Goal: Task Accomplishment & Management: Complete application form

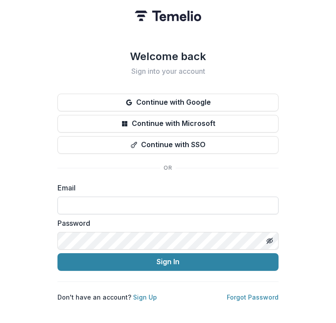
click at [129, 199] on input at bounding box center [167, 206] width 221 height 18
type input "**********"
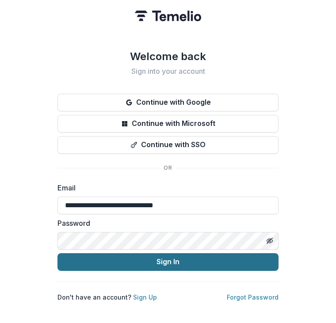
click at [134, 254] on button "Sign In" at bounding box center [167, 262] width 221 height 18
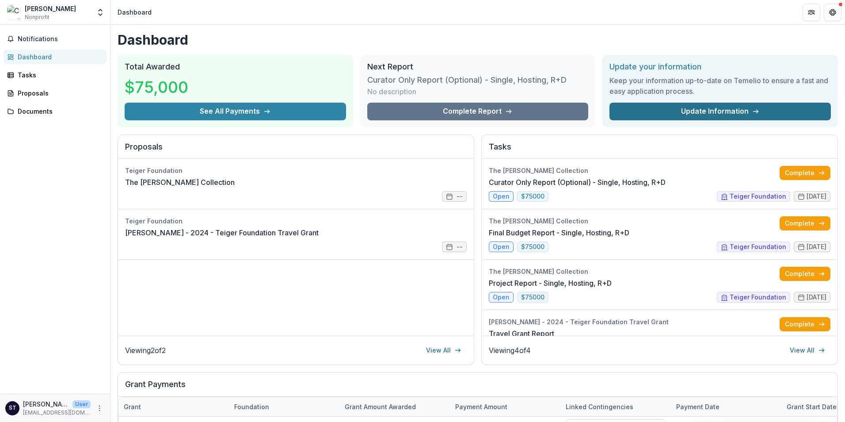
click at [336, 108] on link "Update Information" at bounding box center [721, 112] width 222 height 18
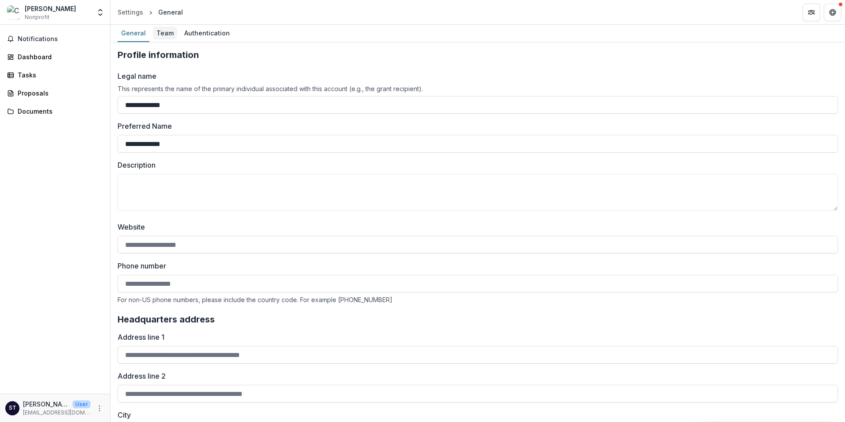
click at [171, 34] on div "Team" at bounding box center [165, 33] width 24 height 13
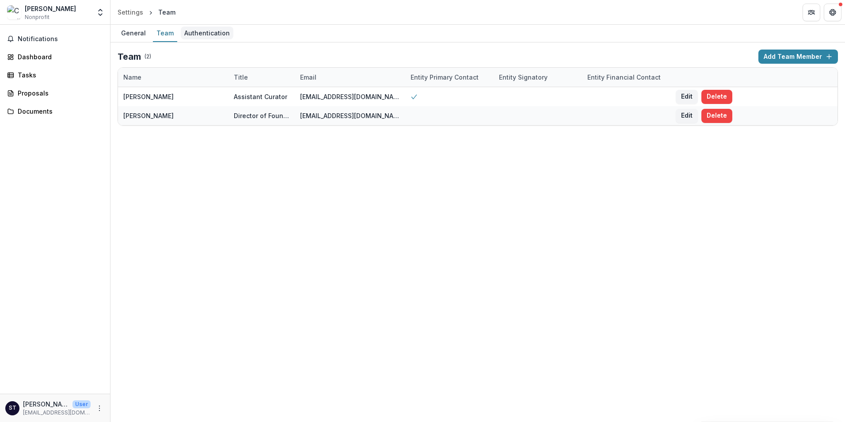
click at [198, 31] on div "Authentication" at bounding box center [207, 33] width 53 height 13
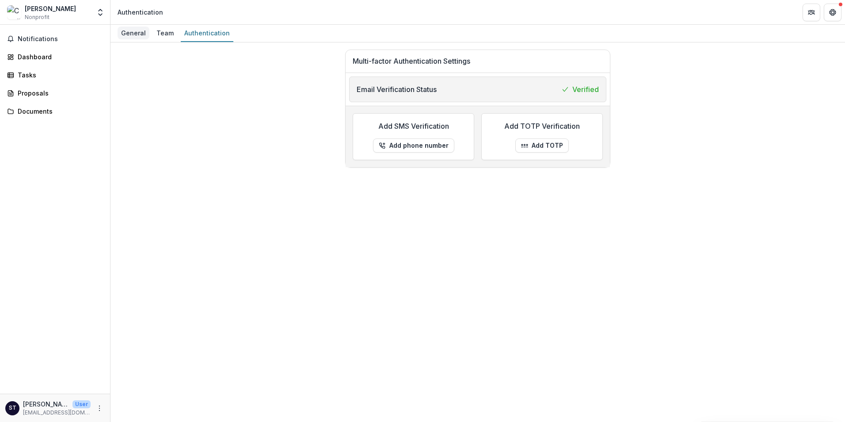
click at [123, 32] on div "General" at bounding box center [134, 33] width 32 height 13
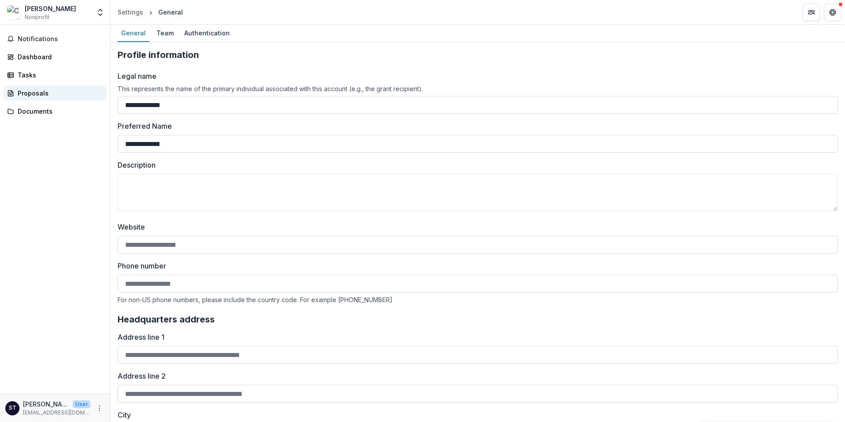
click at [43, 92] on div "Proposals" at bounding box center [59, 92] width 82 height 9
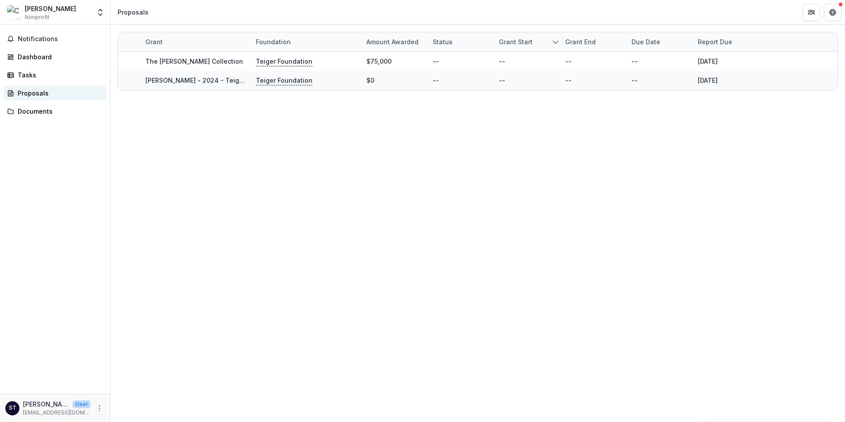
click at [32, 90] on div "Proposals" at bounding box center [59, 92] width 82 height 9
click at [26, 70] on div "Tasks" at bounding box center [59, 74] width 82 height 9
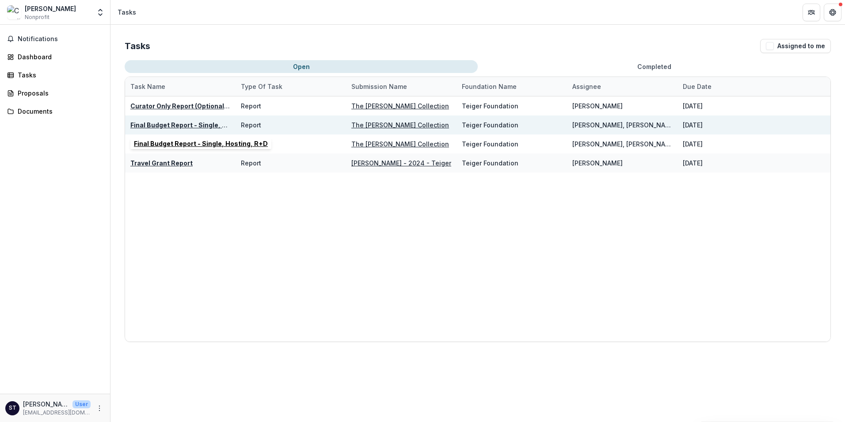
click at [200, 124] on u "Final Budget Report - Single, Hosting, R+D" at bounding box center [197, 125] width 134 height 8
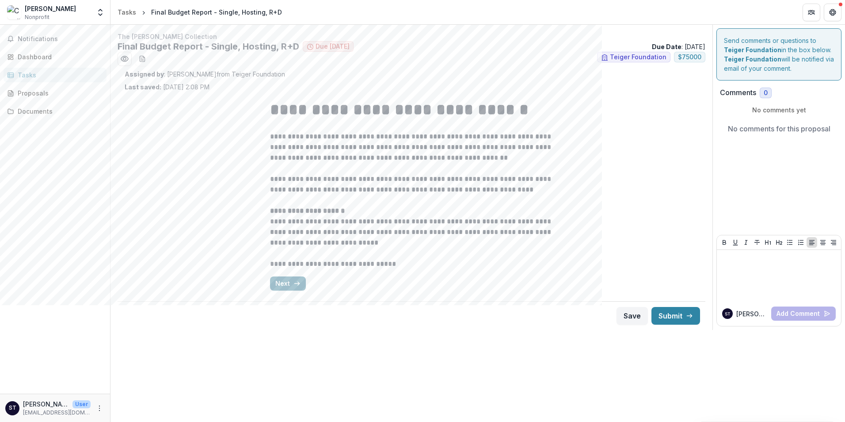
click at [282, 285] on button "Next" at bounding box center [288, 283] width 36 height 14
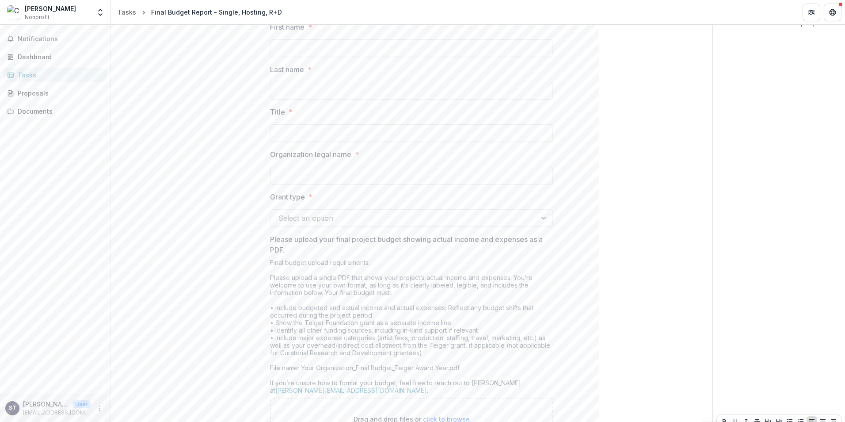
scroll to position [133, 0]
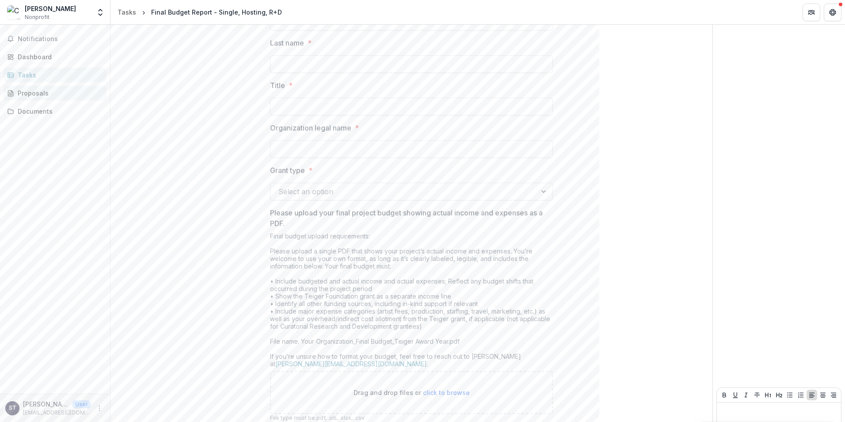
click at [25, 94] on div "Proposals" at bounding box center [59, 92] width 82 height 9
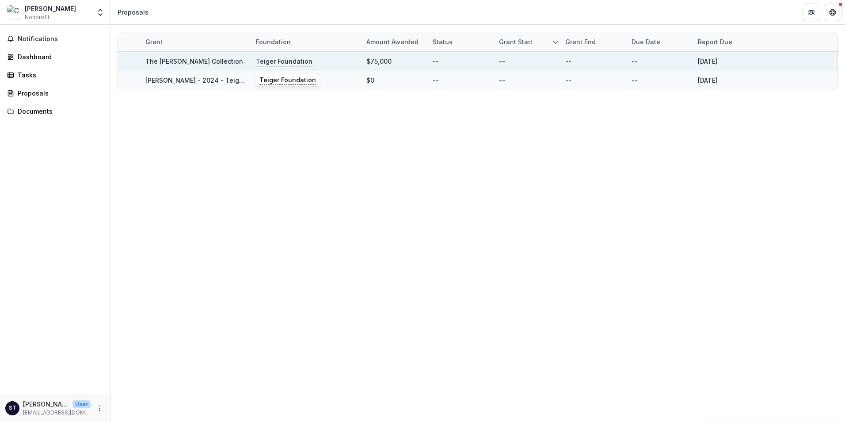
click at [281, 60] on p "Teiger Foundation" at bounding box center [284, 62] width 57 height 10
click at [186, 59] on link "The [PERSON_NAME] Collection" at bounding box center [194, 61] width 98 height 8
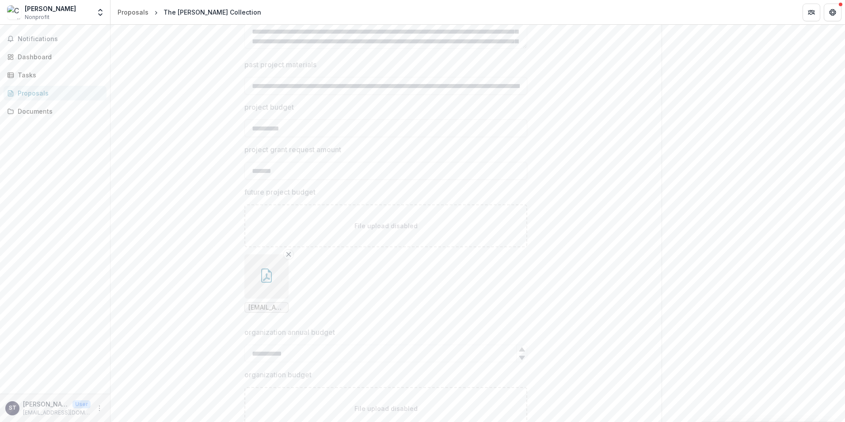
scroll to position [2994, 0]
click at [34, 112] on div "Documents" at bounding box center [59, 111] width 82 height 9
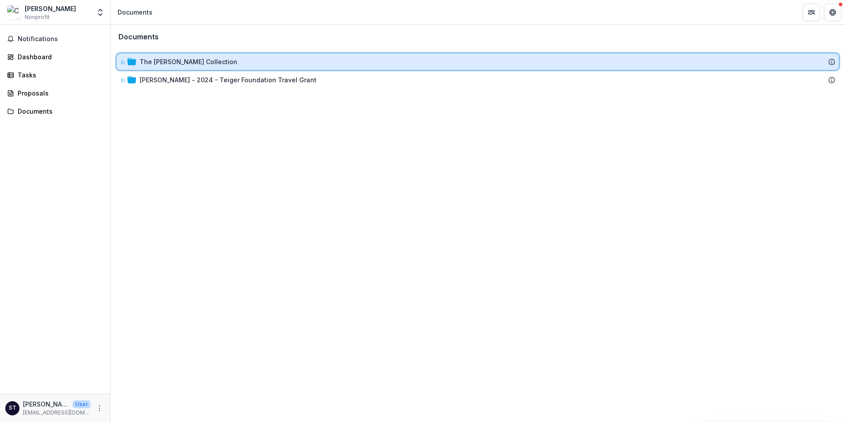
click at [124, 64] on icon at bounding box center [122, 62] width 5 height 5
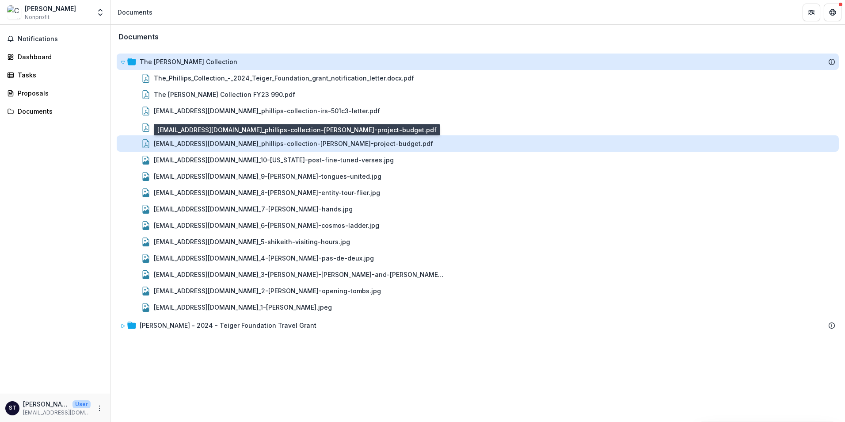
click at [261, 144] on div "[EMAIL_ADDRESS][DOMAIN_NAME]_phillips-collection-[PERSON_NAME]-project-budget.p…" at bounding box center [293, 143] width 279 height 9
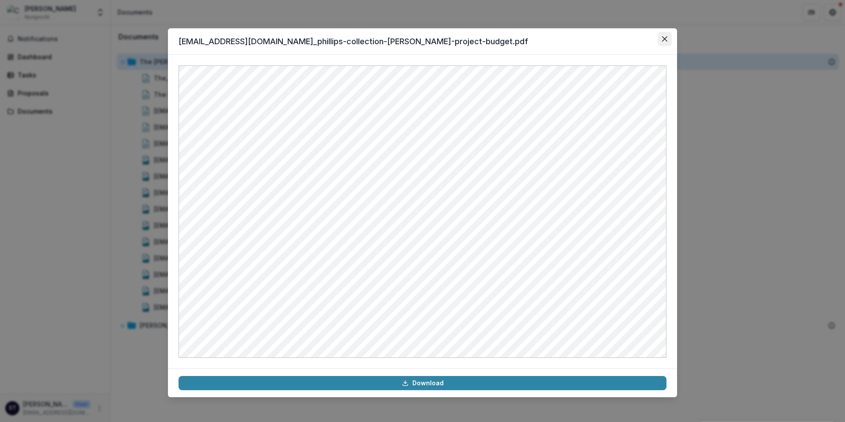
click at [336, 35] on button "Close" at bounding box center [665, 39] width 14 height 14
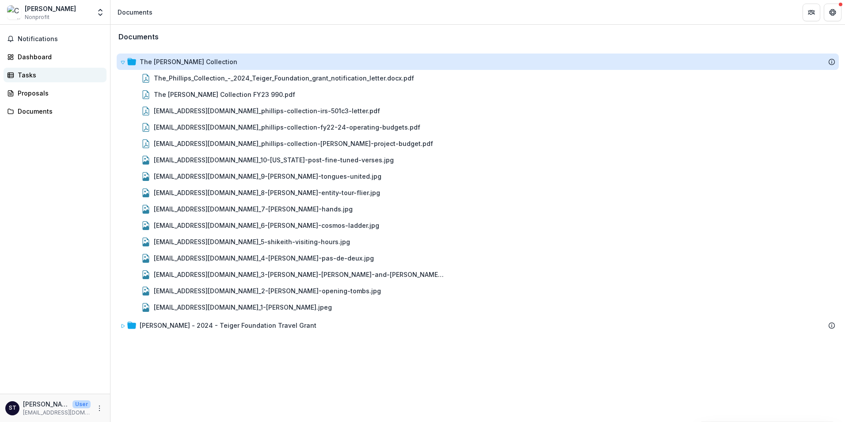
drag, startPoint x: 28, startPoint y: 77, endPoint x: 63, endPoint y: 77, distance: 34.9
click at [28, 77] on div "Tasks" at bounding box center [59, 74] width 82 height 9
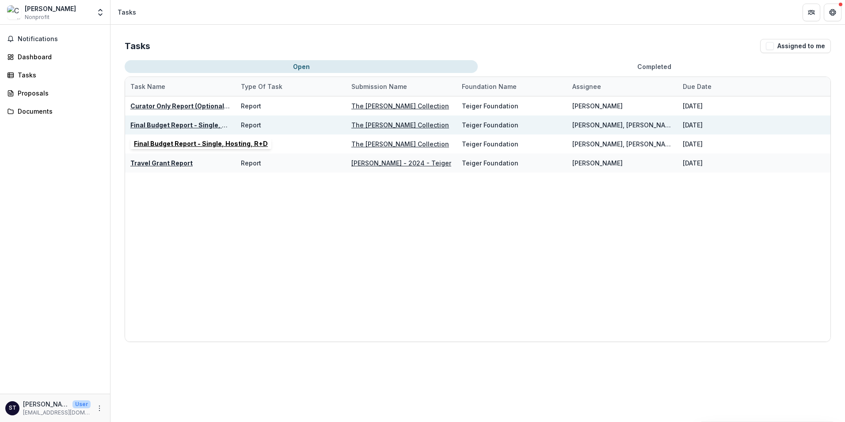
click at [189, 126] on u "Final Budget Report - Single, Hosting, R+D" at bounding box center [197, 125] width 134 height 8
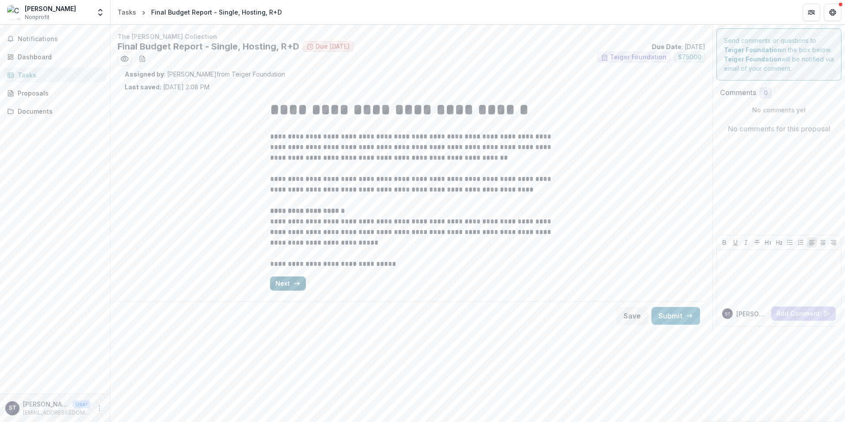
click at [283, 286] on button "Next" at bounding box center [288, 283] width 36 height 14
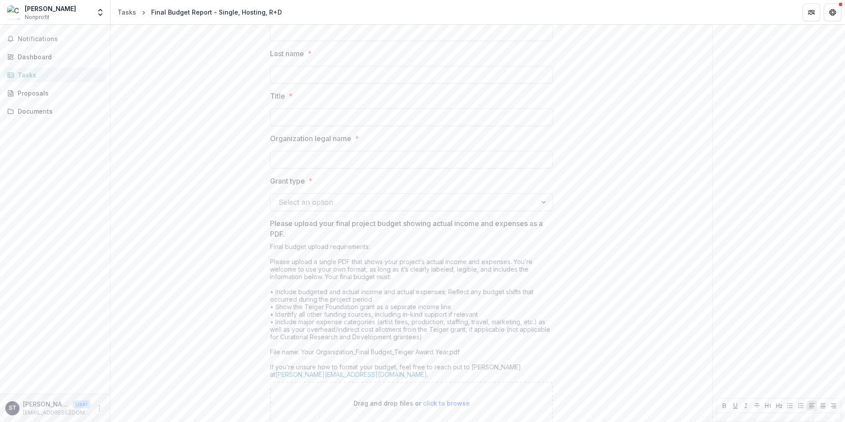
scroll to position [177, 0]
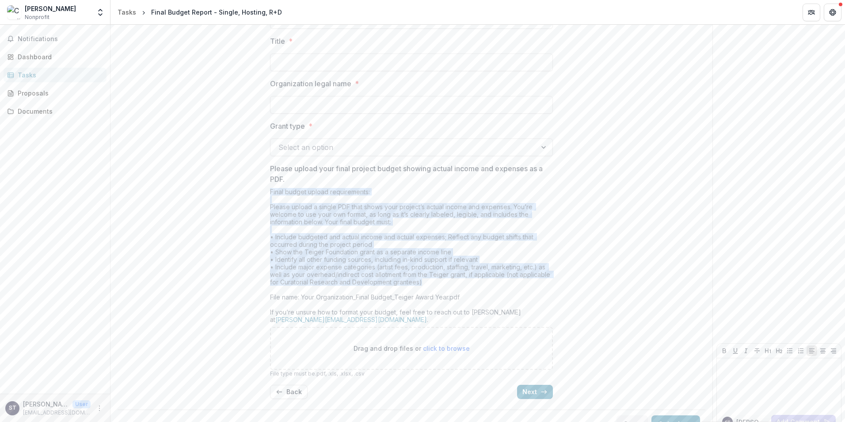
drag, startPoint x: 270, startPoint y: 191, endPoint x: 439, endPoint y: 279, distance: 190.1
click at [336, 279] on div "Final budget upload requirements: Please upload a single PDF that shows your pr…" at bounding box center [411, 257] width 283 height 139
copy div "Final budget upload requirements: Please upload a single PDF that shows your pr…"
click at [324, 248] on div "Final budget upload requirements: Please upload a single PDF that shows your pr…" at bounding box center [411, 257] width 283 height 139
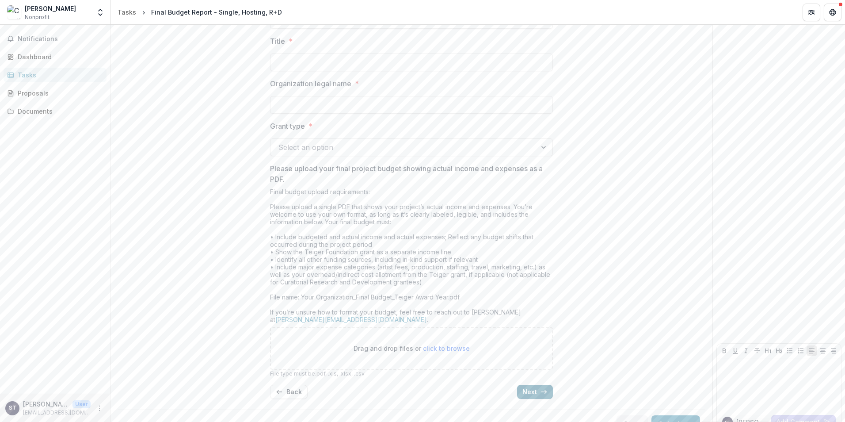
click at [336, 323] on button "Next" at bounding box center [535, 392] width 36 height 14
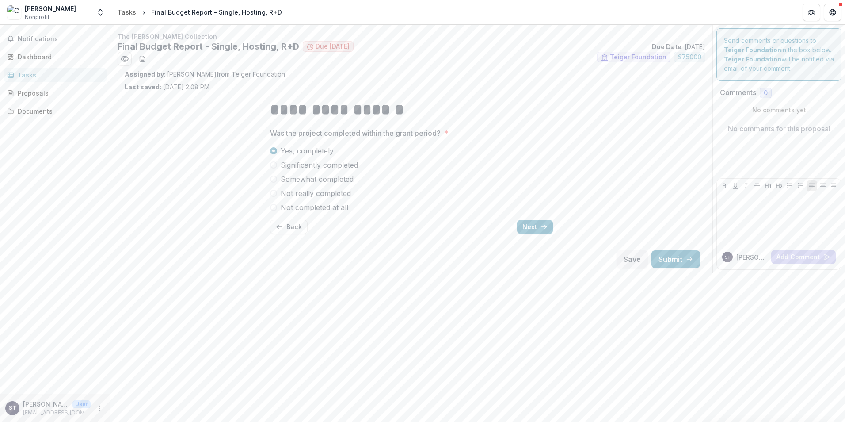
scroll to position [0, 0]
click at [281, 222] on button "Back" at bounding box center [289, 227] width 38 height 14
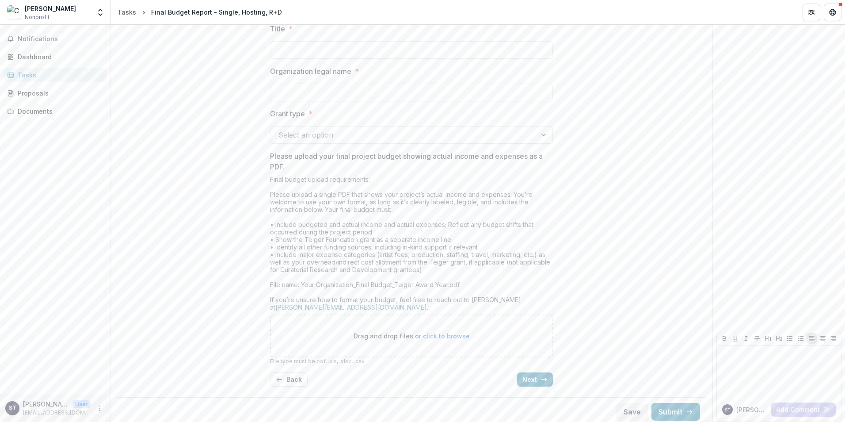
scroll to position [193, 0]
click at [336, 323] on button "Next" at bounding box center [535, 375] width 36 height 14
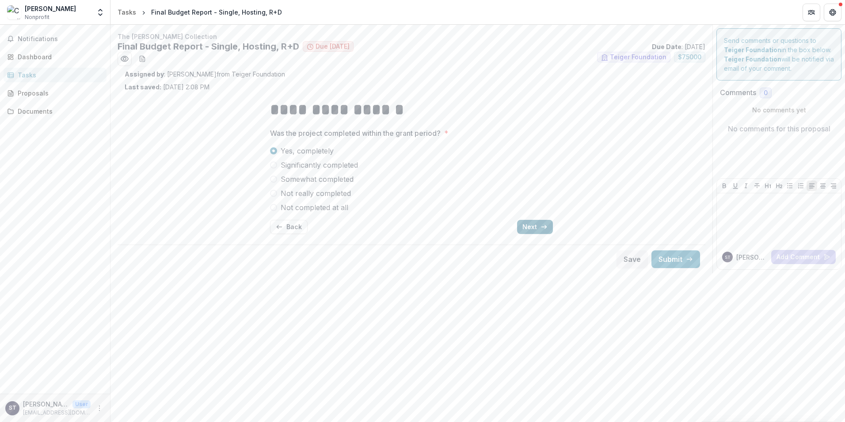
click at [336, 225] on button "Next" at bounding box center [535, 227] width 36 height 14
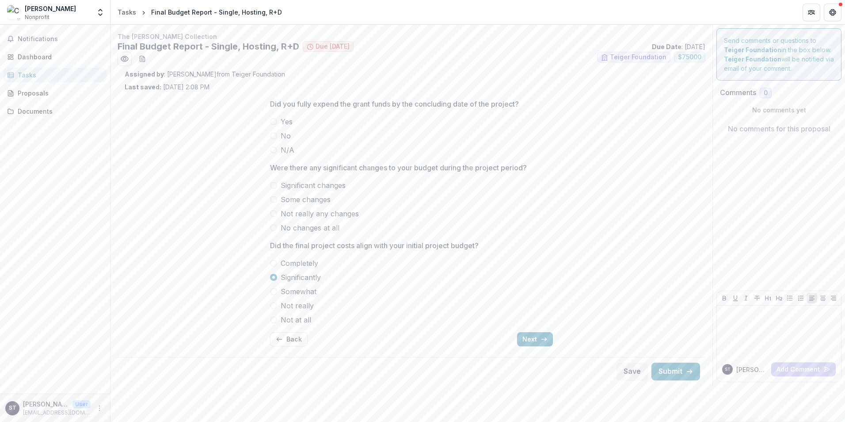
click at [273, 216] on span at bounding box center [273, 213] width 7 height 7
click at [34, 94] on div "Proposals" at bounding box center [59, 92] width 82 height 9
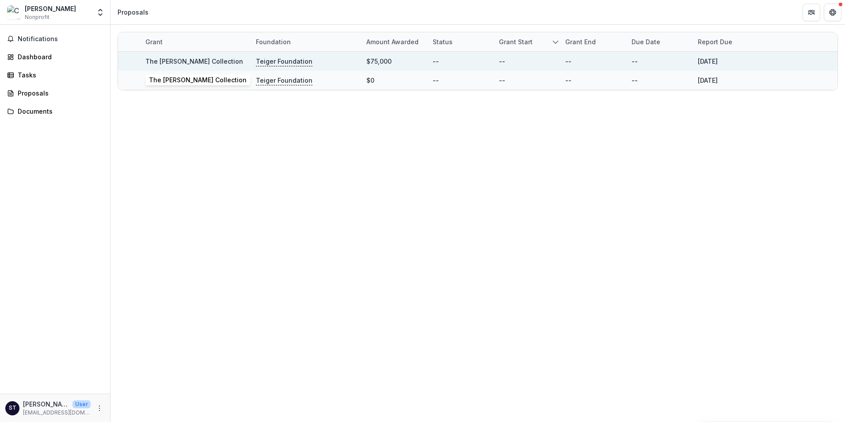
click at [178, 57] on div "The [PERSON_NAME] Collection" at bounding box center [194, 61] width 98 height 9
click at [178, 60] on link "The [PERSON_NAME] Collection" at bounding box center [194, 61] width 98 height 8
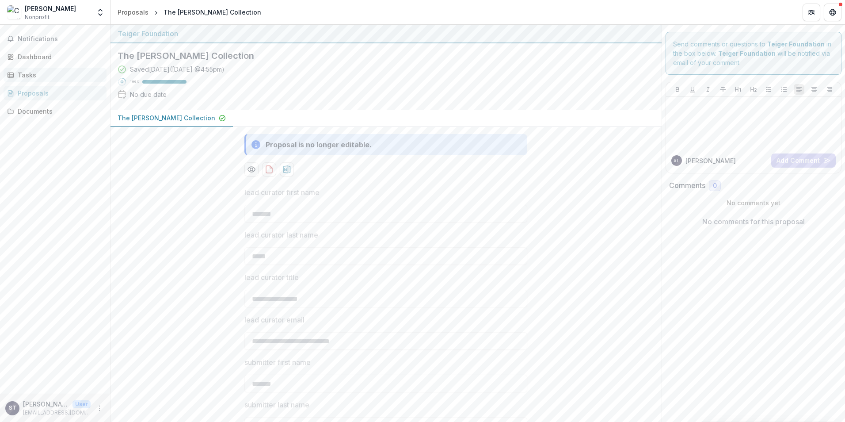
click at [31, 75] on div "Tasks" at bounding box center [59, 74] width 82 height 9
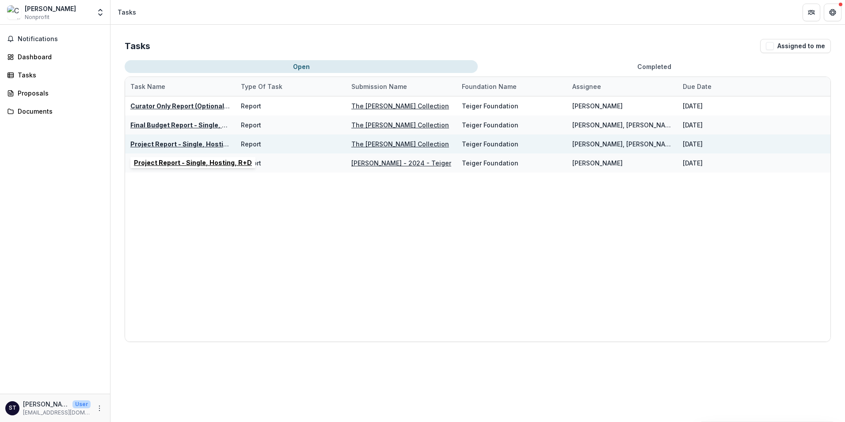
click at [186, 142] on u "Project Report - Single, Hosting, R+D" at bounding box center [189, 144] width 118 height 8
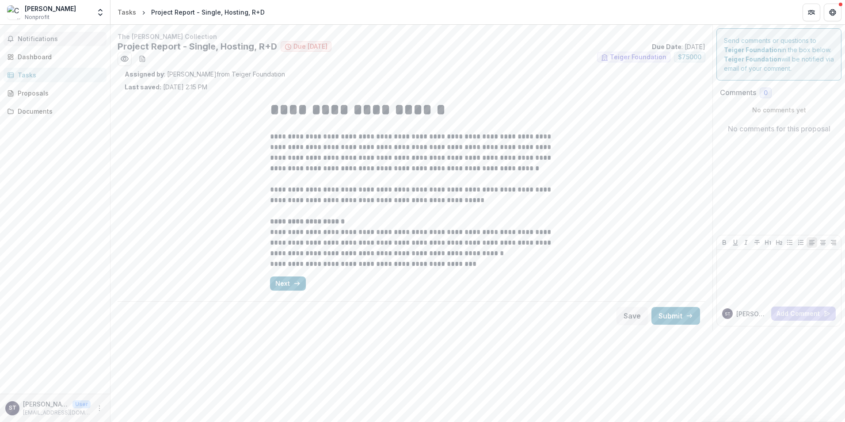
click at [53, 35] on span "Notifications" at bounding box center [60, 39] width 85 height 8
click at [39, 88] on link "Proposals" at bounding box center [55, 93] width 103 height 15
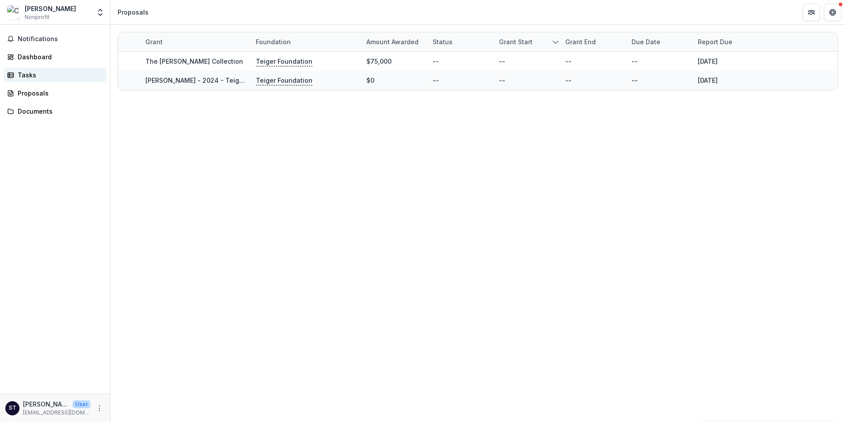
drag, startPoint x: 35, startPoint y: 70, endPoint x: 65, endPoint y: 73, distance: 29.3
click at [35, 70] on div "Tasks" at bounding box center [59, 74] width 82 height 9
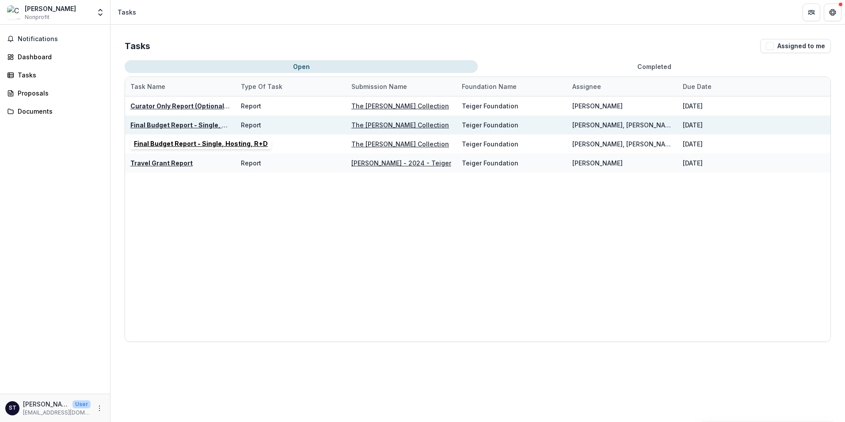
click at [166, 123] on u "Final Budget Report - Single, Hosting, R+D" at bounding box center [197, 125] width 134 height 8
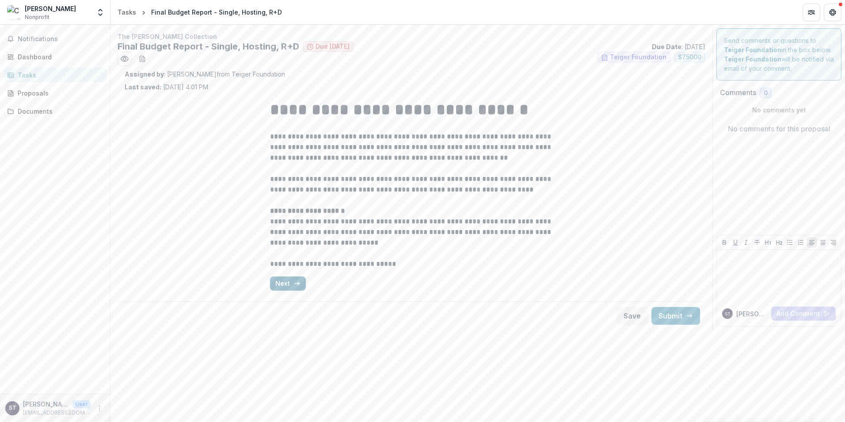
click at [285, 286] on button "Next" at bounding box center [288, 283] width 36 height 14
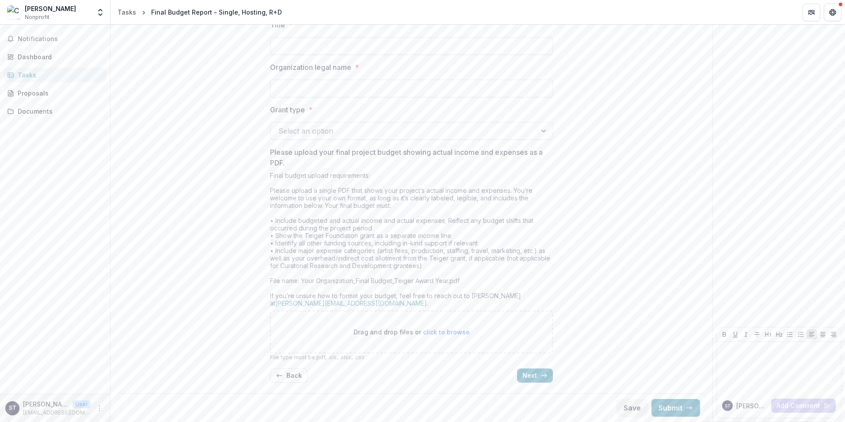
scroll to position [191, 0]
click at [33, 76] on div "Tasks" at bounding box center [59, 74] width 82 height 9
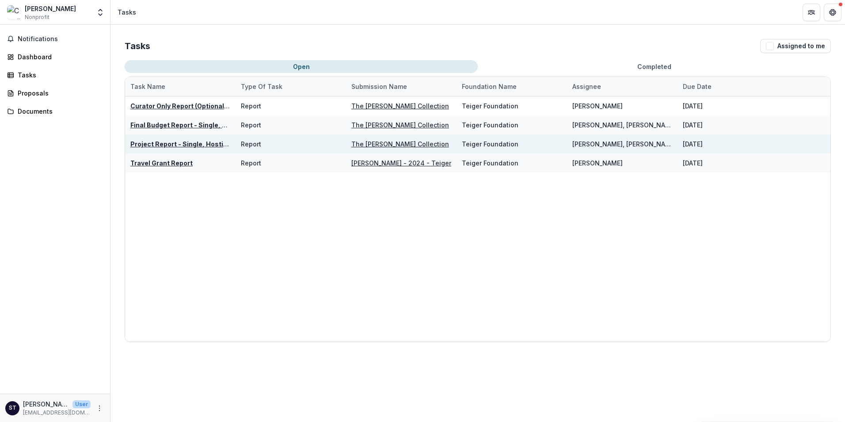
click at [193, 141] on u "Project Report - Single, Hosting, R+D" at bounding box center [189, 144] width 118 height 8
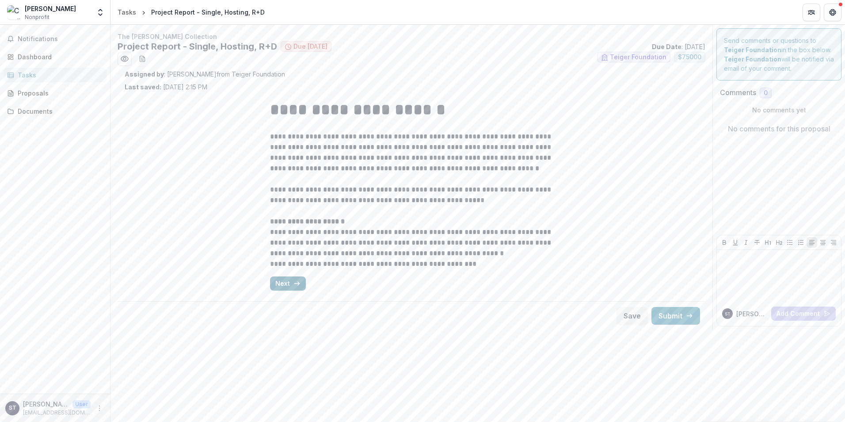
click at [286, 286] on button "Next" at bounding box center [288, 283] width 36 height 14
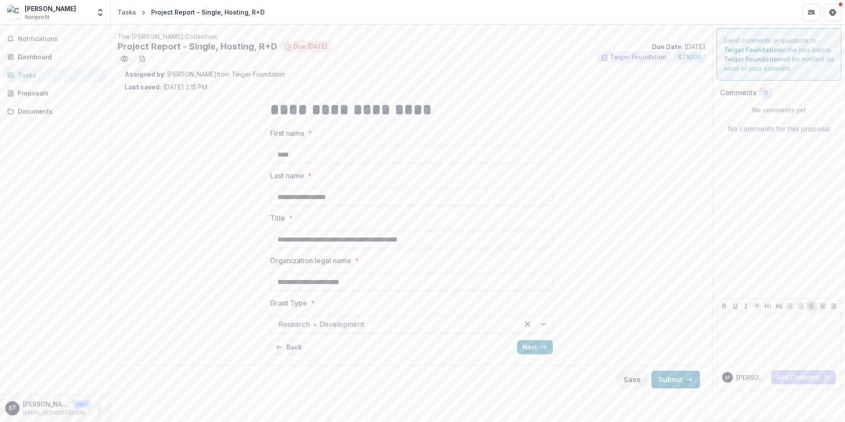
click at [336, 323] on div at bounding box center [536, 324] width 34 height 17
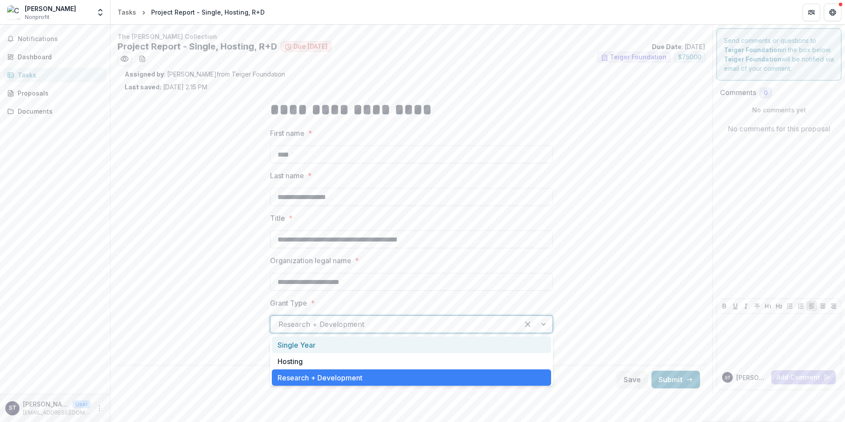
click at [313, 323] on div "Single Year" at bounding box center [411, 344] width 279 height 16
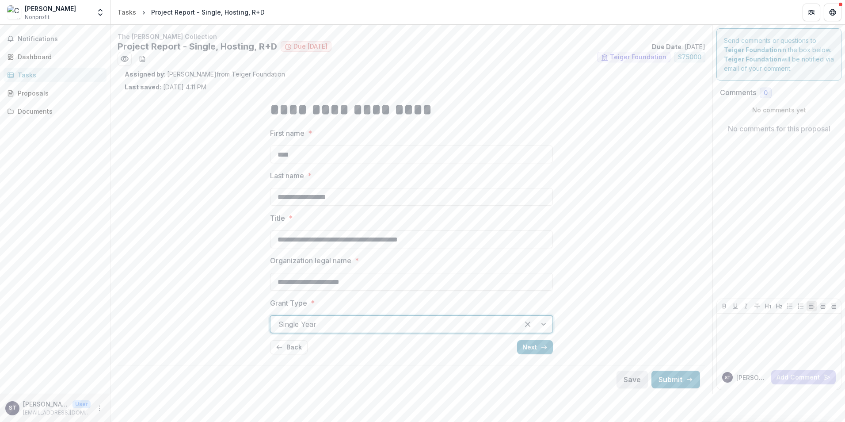
click at [336, 323] on button "Save" at bounding box center [632, 380] width 31 height 18
